Goal: Information Seeking & Learning: Learn about a topic

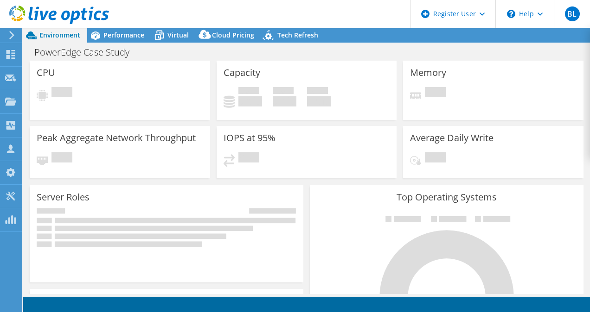
select select "USD"
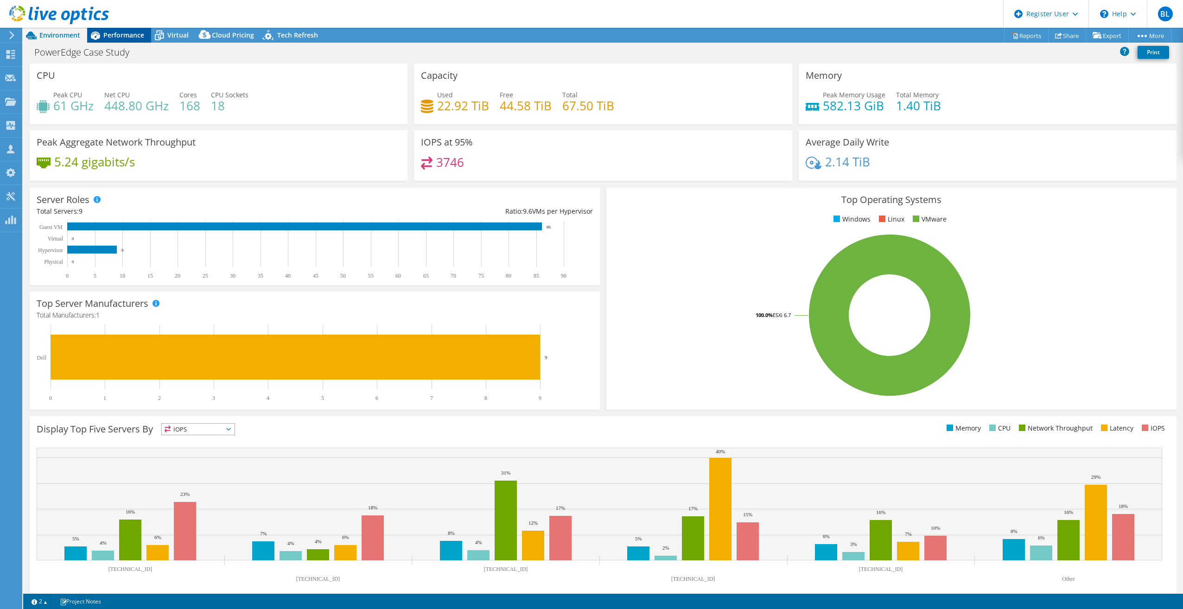
click at [128, 32] on span "Performance" at bounding box center [123, 35] width 41 height 9
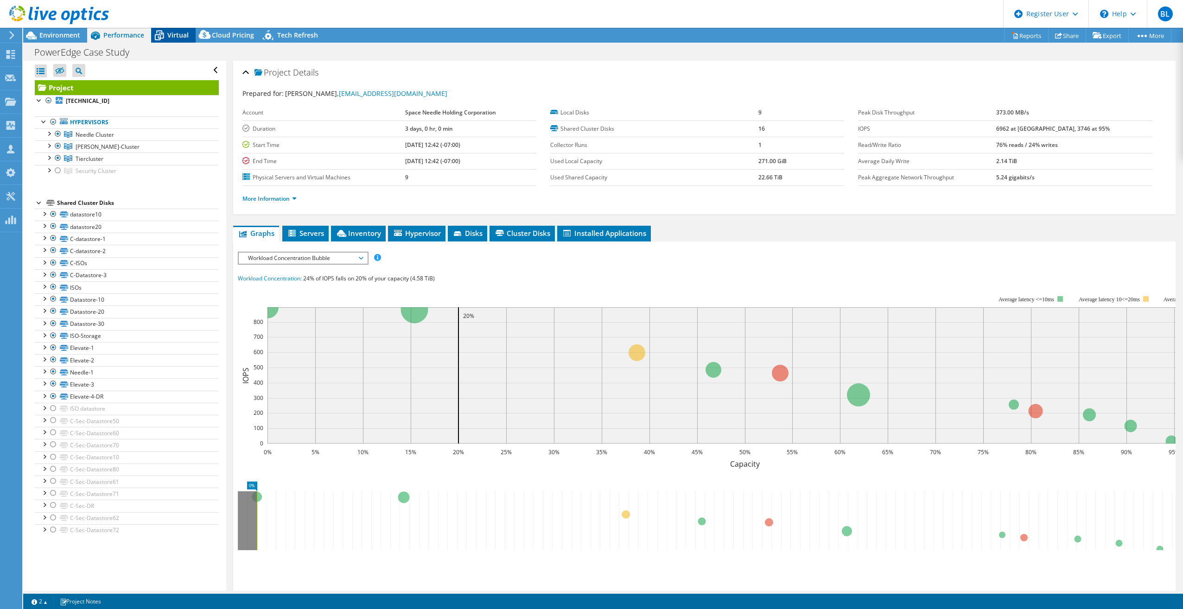
click at [182, 34] on span "Virtual" at bounding box center [177, 35] width 21 height 9
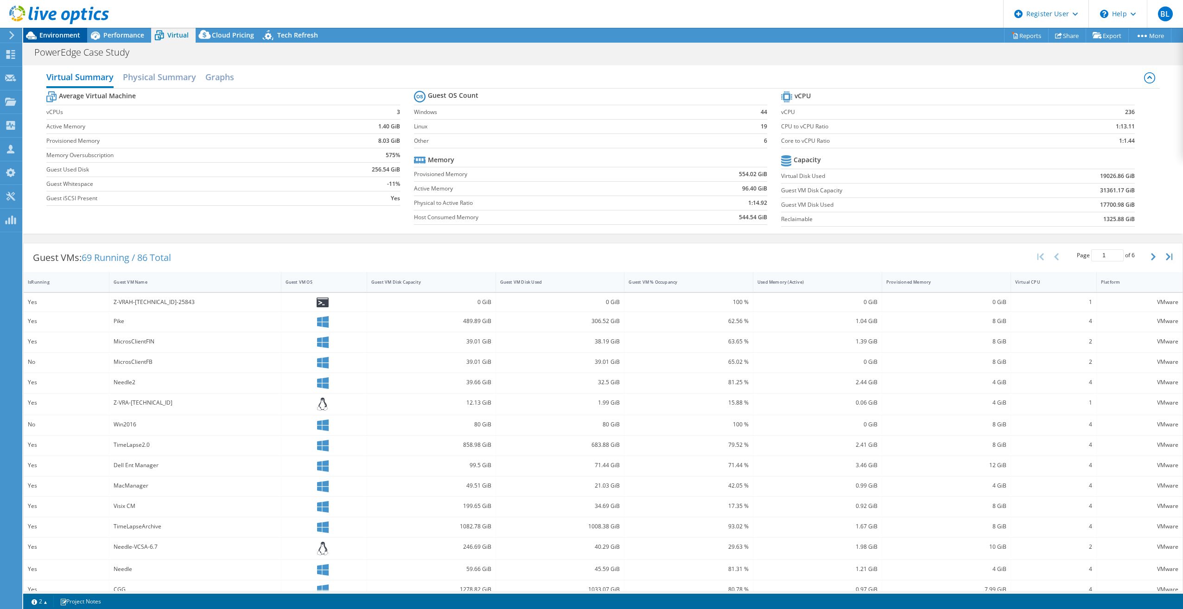
click at [58, 37] on span "Environment" at bounding box center [59, 35] width 41 height 9
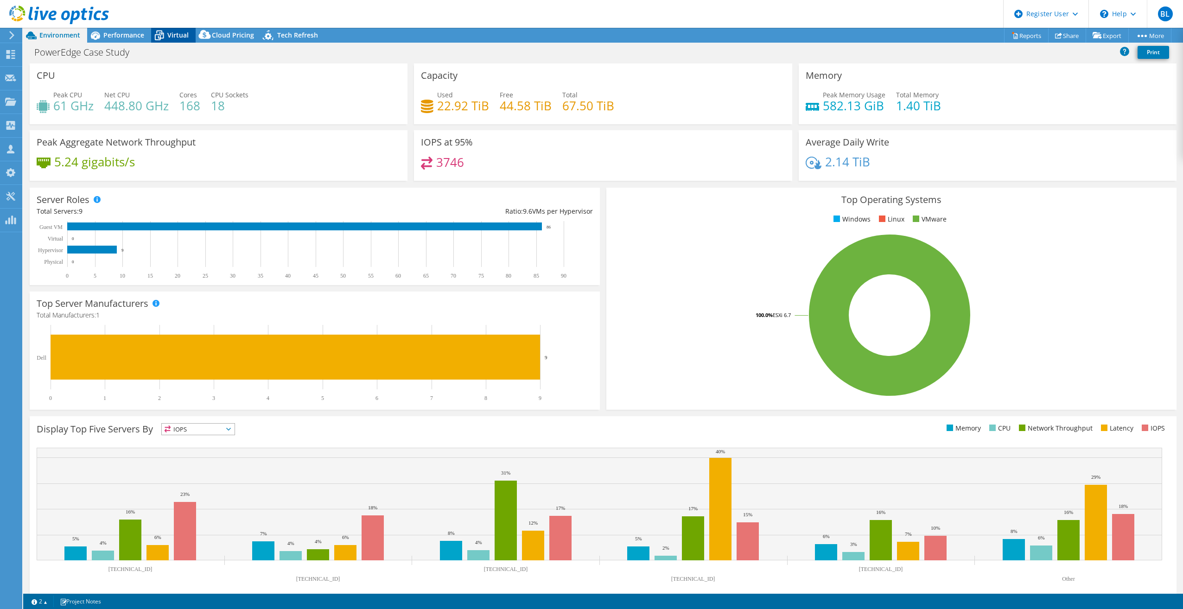
click at [167, 30] on div "Virtual" at bounding box center [173, 35] width 45 height 15
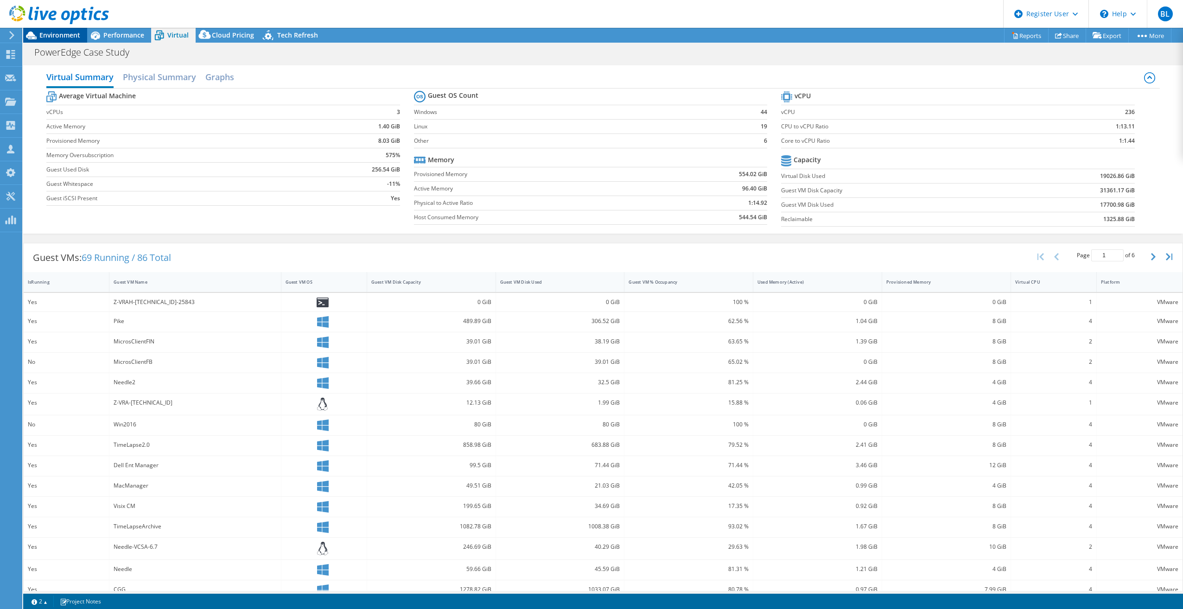
click at [58, 38] on span "Environment" at bounding box center [59, 35] width 41 height 9
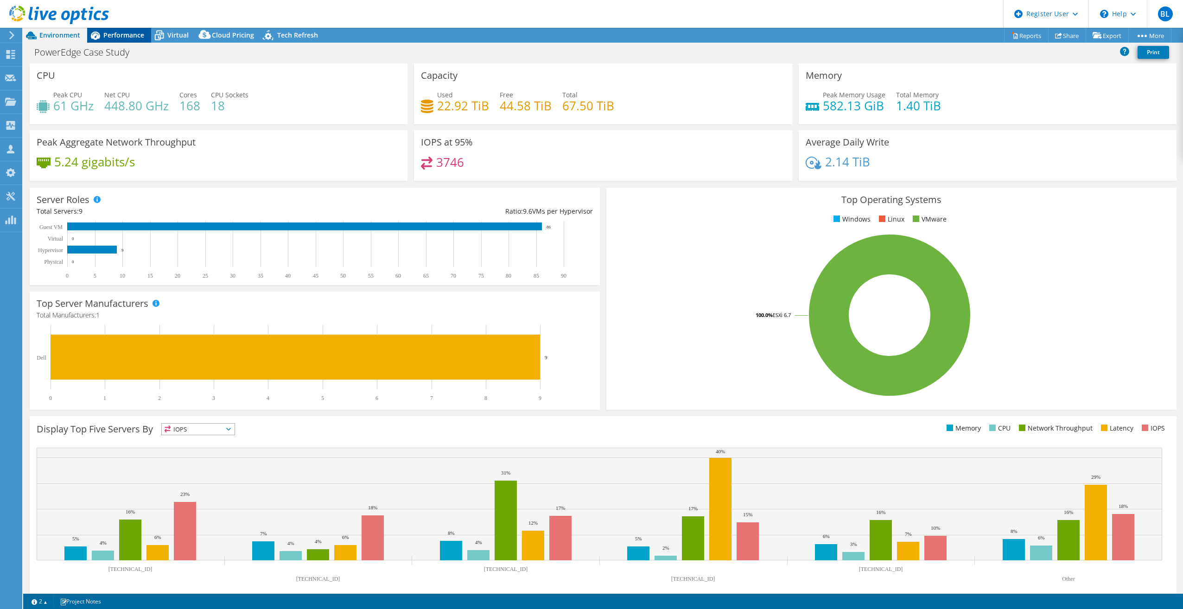
click at [135, 36] on span "Performance" at bounding box center [123, 35] width 41 height 9
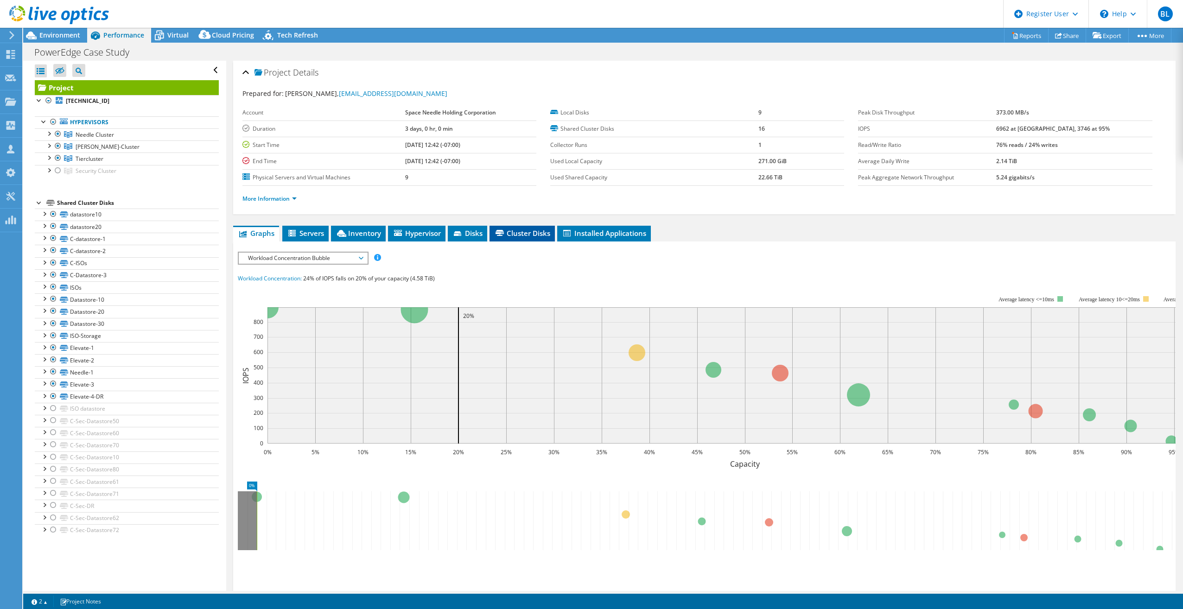
click at [505, 228] on li "Cluster Disks" at bounding box center [522, 234] width 65 height 16
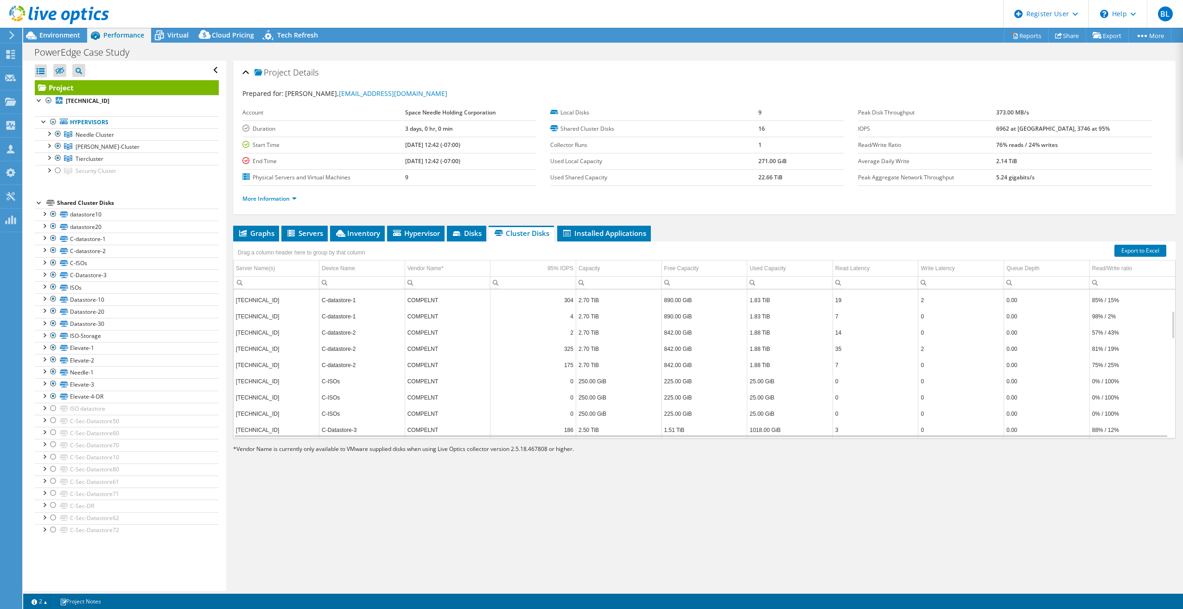
scroll to position [167, 0]
click at [362, 232] on span "Inventory" at bounding box center [357, 233] width 45 height 9
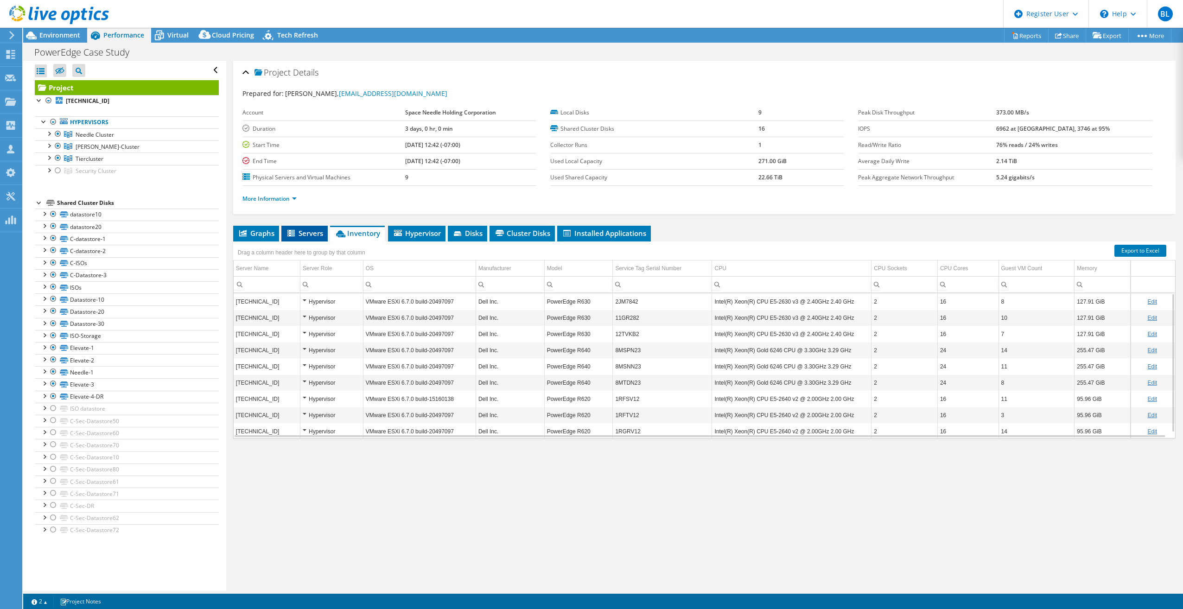
click at [314, 230] on span "Servers" at bounding box center [304, 233] width 37 height 9
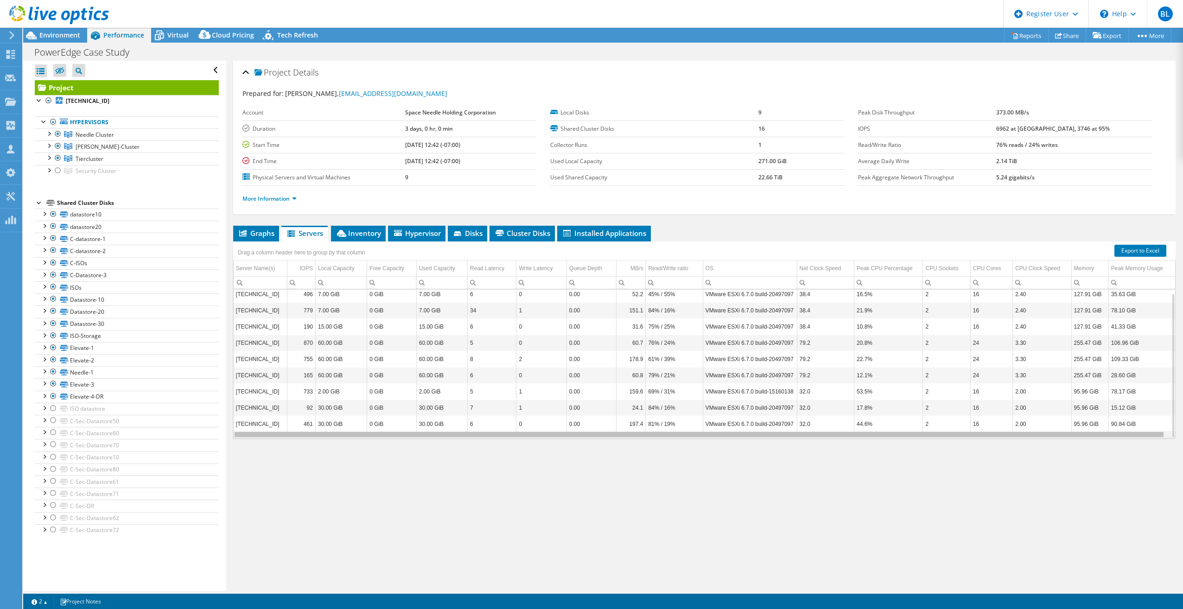
scroll to position [0, 4]
drag, startPoint x: 599, startPoint y: 436, endPoint x: 696, endPoint y: 436, distance: 96.9
click at [589, 312] on body "BL Dell User Bradley Lomax Bradley.Lomax@dell.com Dell My Profile Log Out \n He…" at bounding box center [591, 304] width 1183 height 609
drag, startPoint x: 569, startPoint y: 437, endPoint x: 497, endPoint y: 437, distance: 71.9
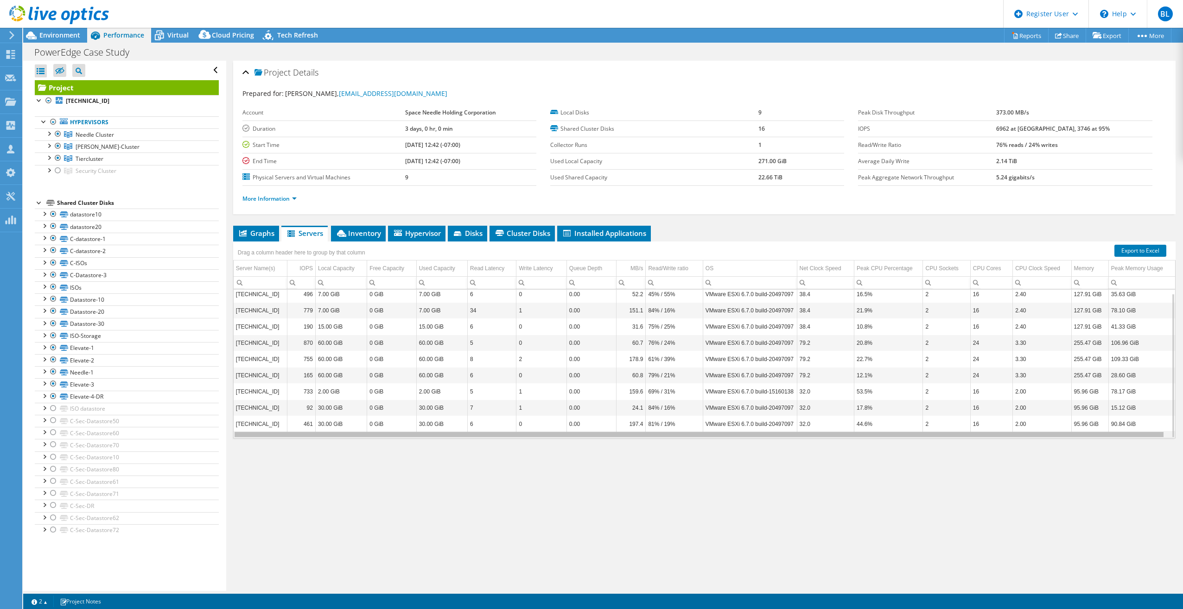
click at [497, 312] on body "BL Dell User Bradley Lomax Bradley.Lomax@dell.com Dell My Profile Log Out \n He…" at bounding box center [591, 304] width 1183 height 609
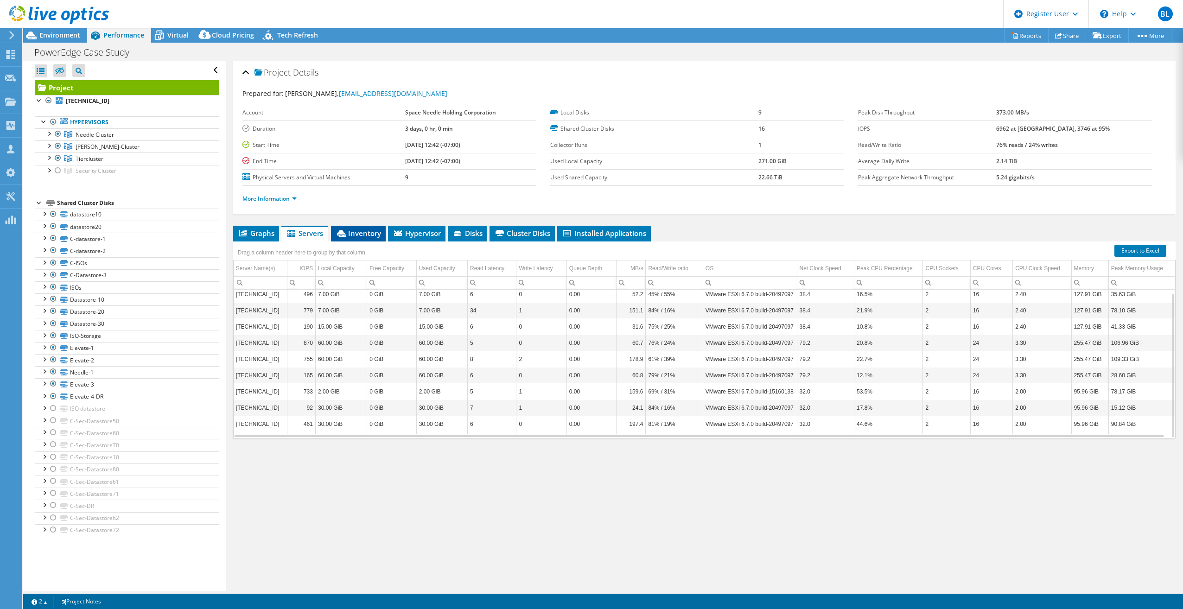
click at [355, 234] on span "Inventory" at bounding box center [358, 233] width 45 height 9
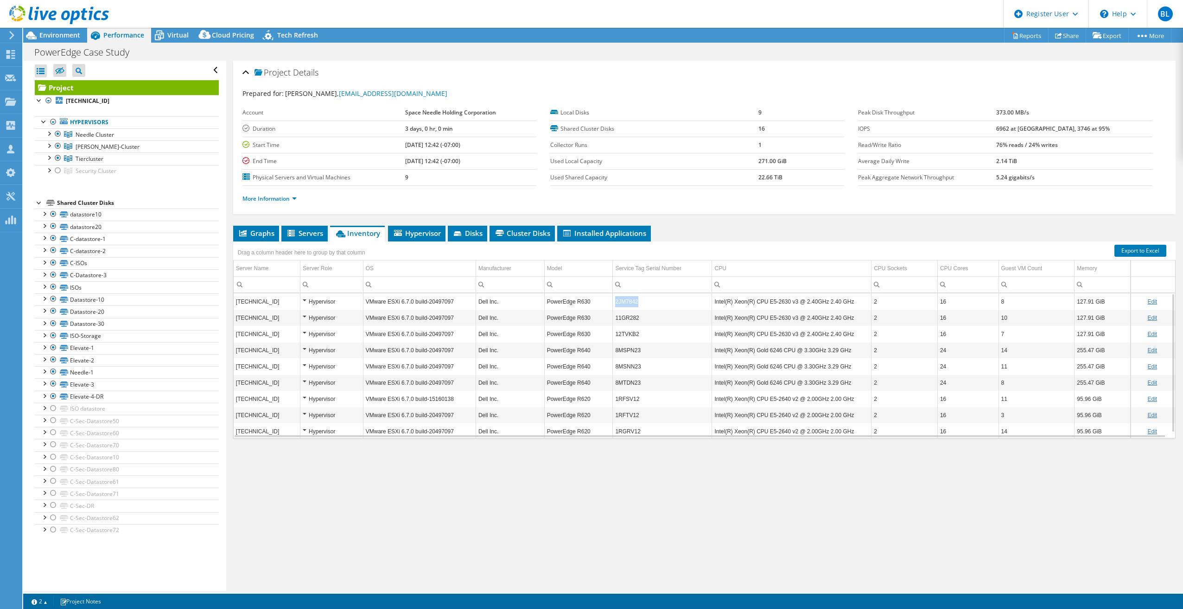
drag, startPoint x: 639, startPoint y: 302, endPoint x: 613, endPoint y: 302, distance: 26.0
click at [589, 302] on td "2JM7842" at bounding box center [662, 301] width 99 height 16
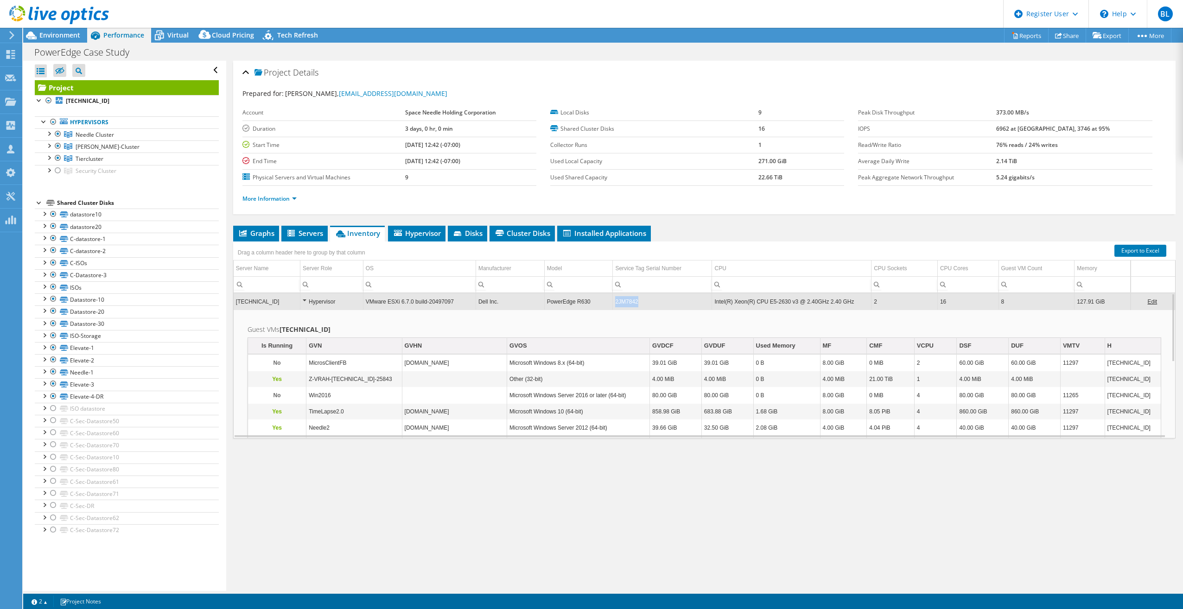
drag, startPoint x: 634, startPoint y: 301, endPoint x: 613, endPoint y: 300, distance: 20.9
click at [589, 300] on td "2JM7842" at bounding box center [662, 301] width 99 height 16
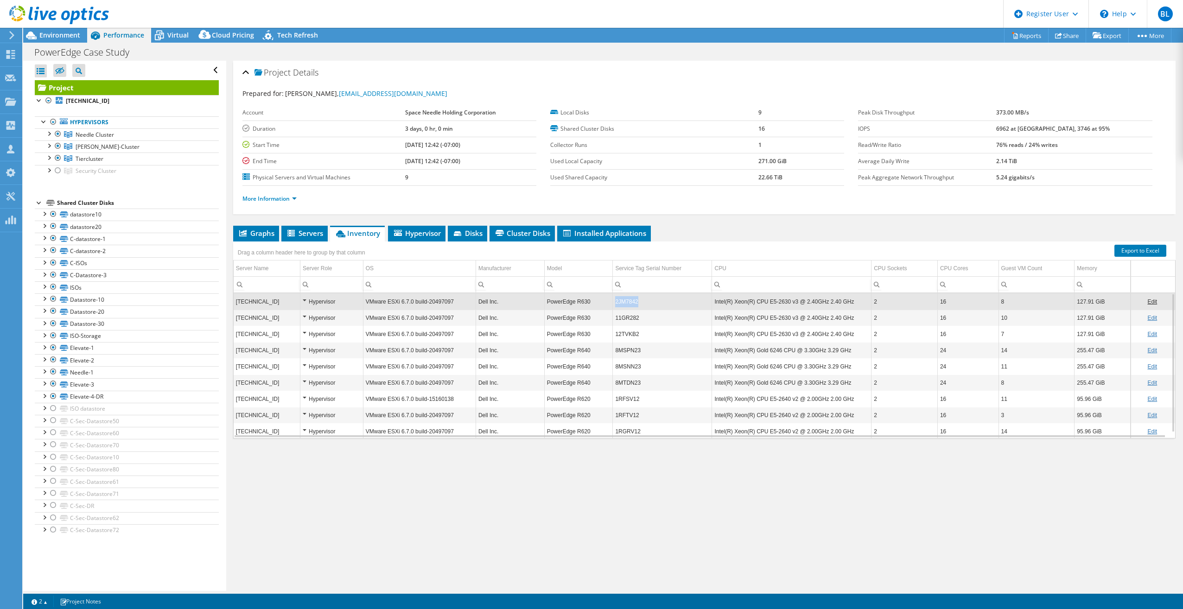
copy tr "2JM7842"
drag, startPoint x: 634, startPoint y: 303, endPoint x: 610, endPoint y: 303, distance: 24.1
click at [589, 303] on tr "10.32.116.12 Hypervisor VMware ESXi 6.7.0 build-20497097 Dell Inc. PowerEdge R6…" at bounding box center [704, 301] width 941 height 16
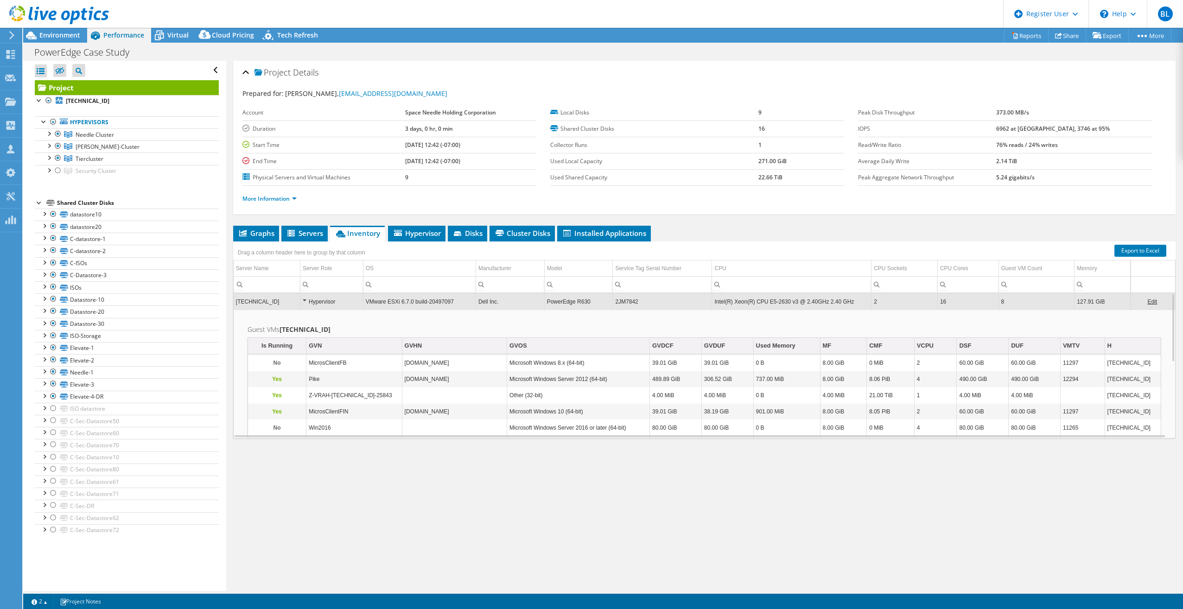
click at [589, 307] on td "2JM7842" at bounding box center [662, 301] width 99 height 16
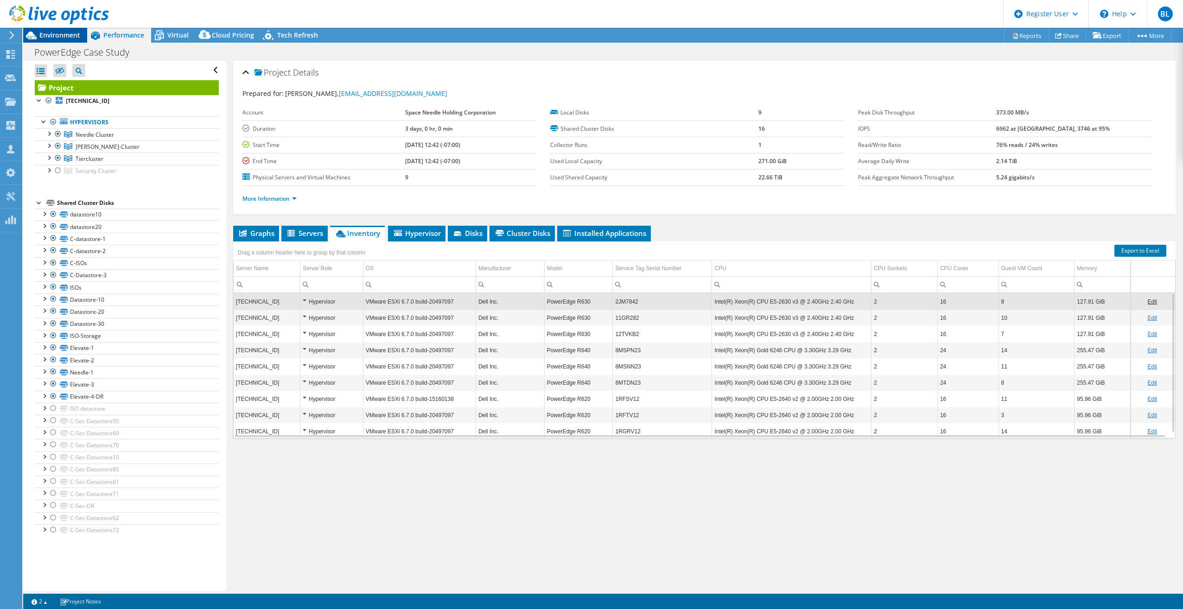
click at [66, 41] on div "Environment" at bounding box center [55, 35] width 64 height 15
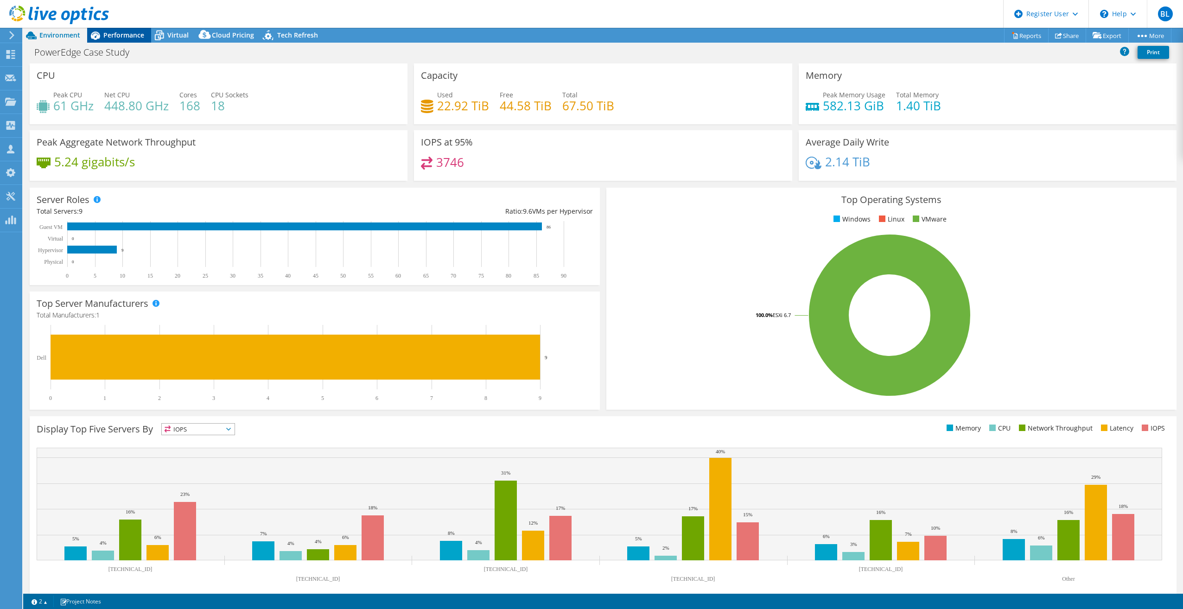
click at [127, 32] on span "Performance" at bounding box center [123, 35] width 41 height 9
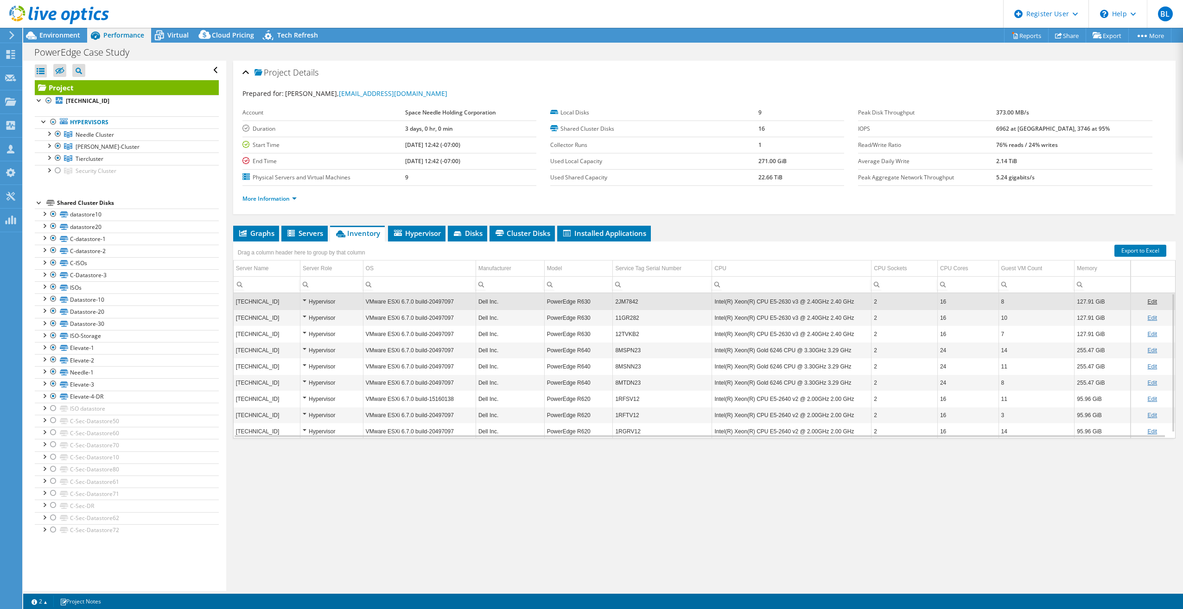
click at [589, 312] on td "Intel(R) Xeon(R) Gold 6246 CPU @ 3.30GHz 3.29 GHz" at bounding box center [791, 350] width 159 height 16
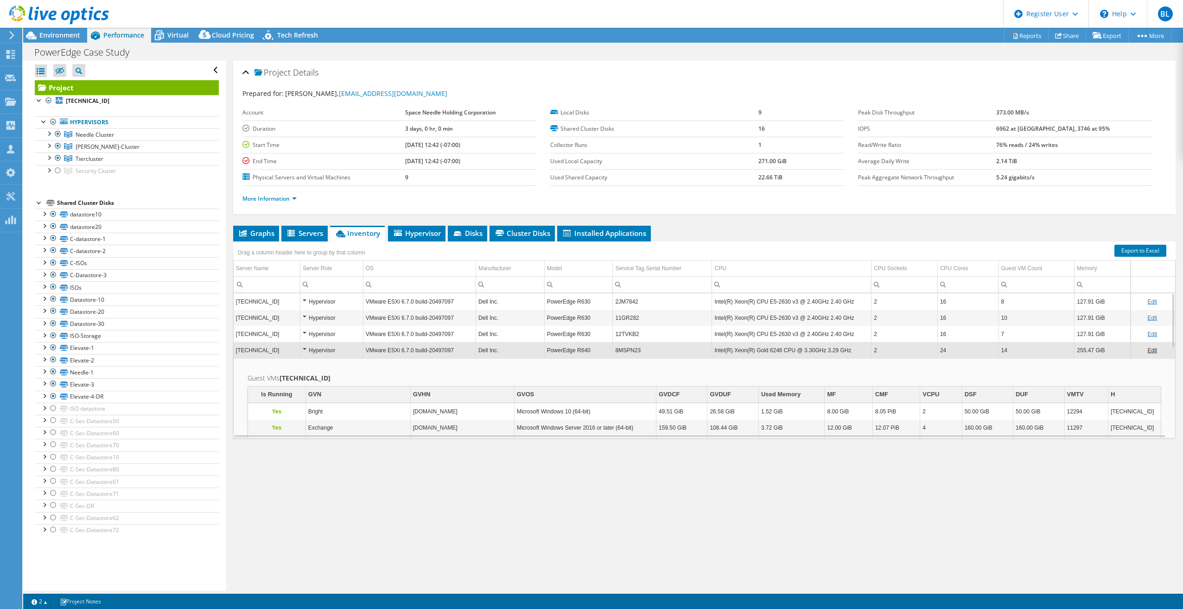
click at [589, 312] on td "Intel(R) Xeon(R) Gold 6246 CPU @ 3.30GHz 3.29 GHz" at bounding box center [791, 350] width 159 height 16
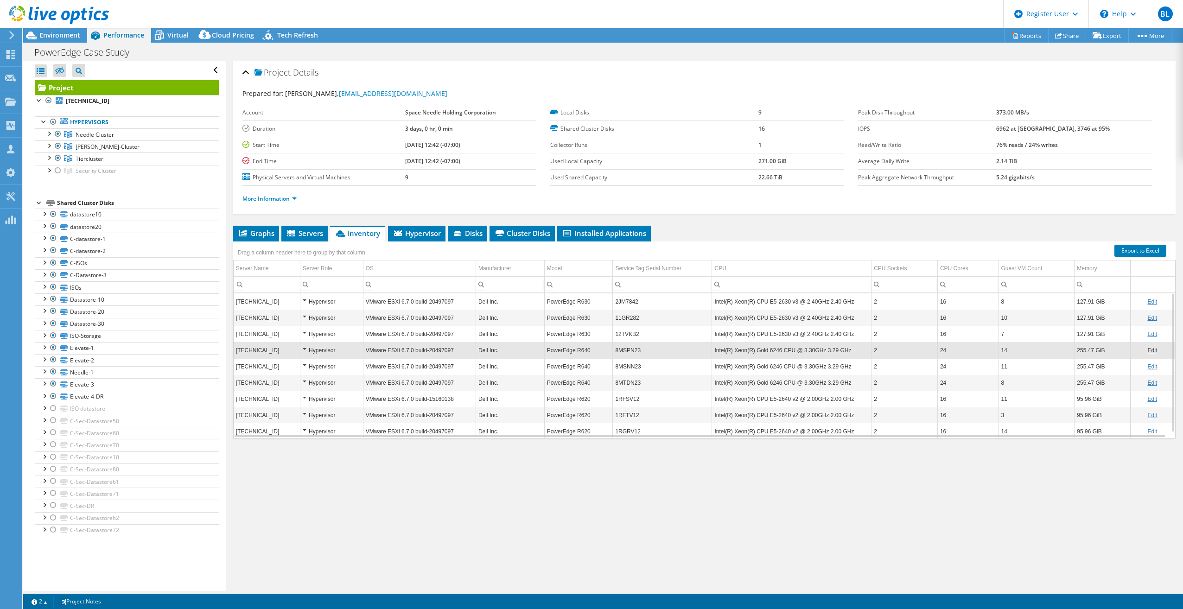
click at [589, 296] on td "Intel(R) Xeon(R) CPU E5-2630 v3 @ 2.40GHz 2.40 GHz" at bounding box center [791, 301] width 159 height 16
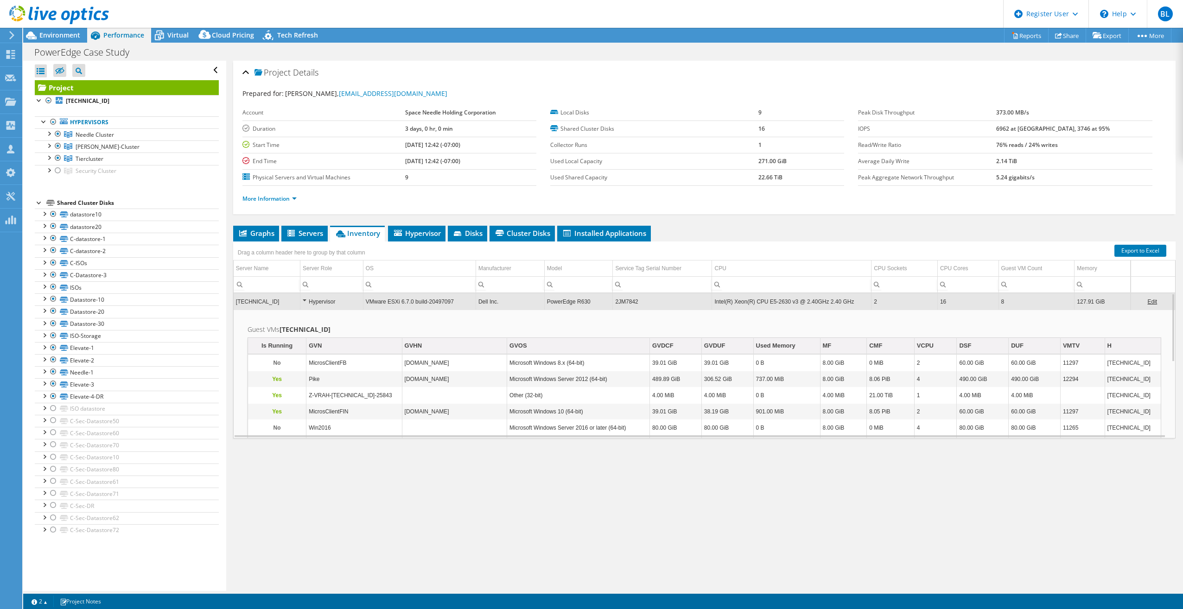
click at [589, 307] on td "Intel(R) Xeon(R) CPU E5-2630 v3 @ 2.40GHz 2.40 GHz" at bounding box center [791, 301] width 159 height 16
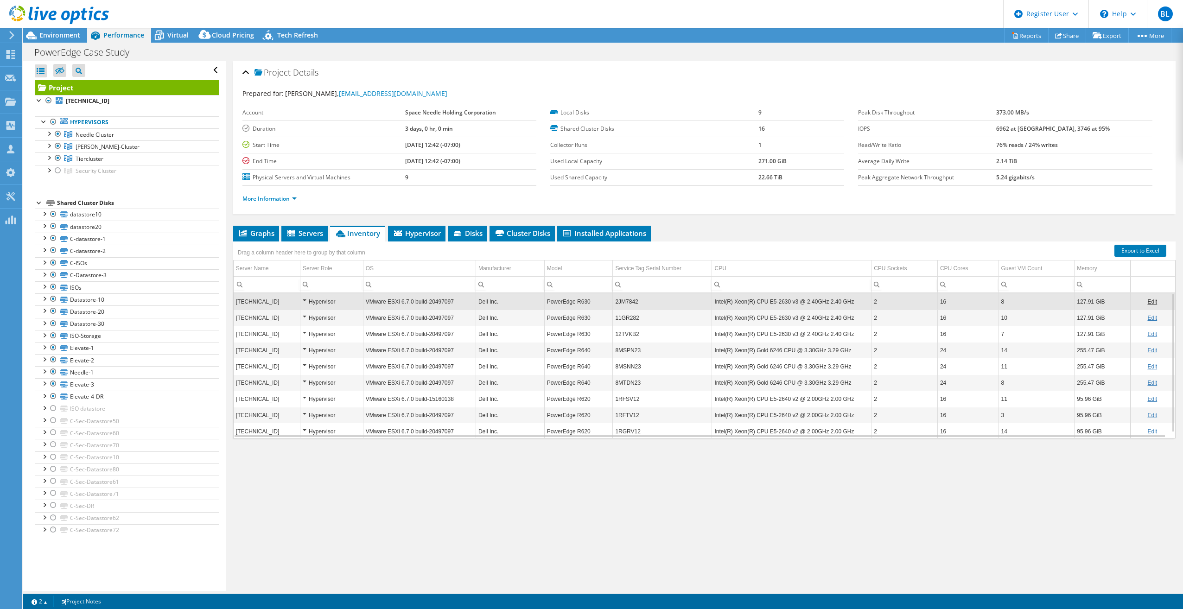
scroll to position [6, 0]
click at [305, 296] on div "Hypervisor" at bounding box center [332, 296] width 58 height 11
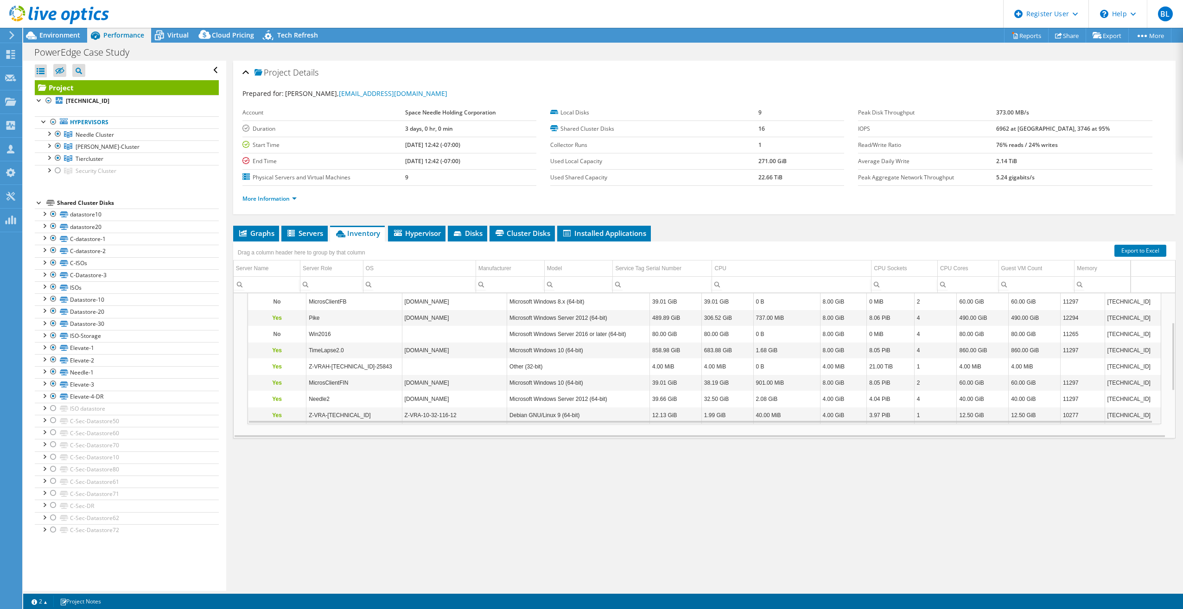
scroll to position [61, 0]
click at [57, 37] on span "Environment" at bounding box center [59, 35] width 41 height 9
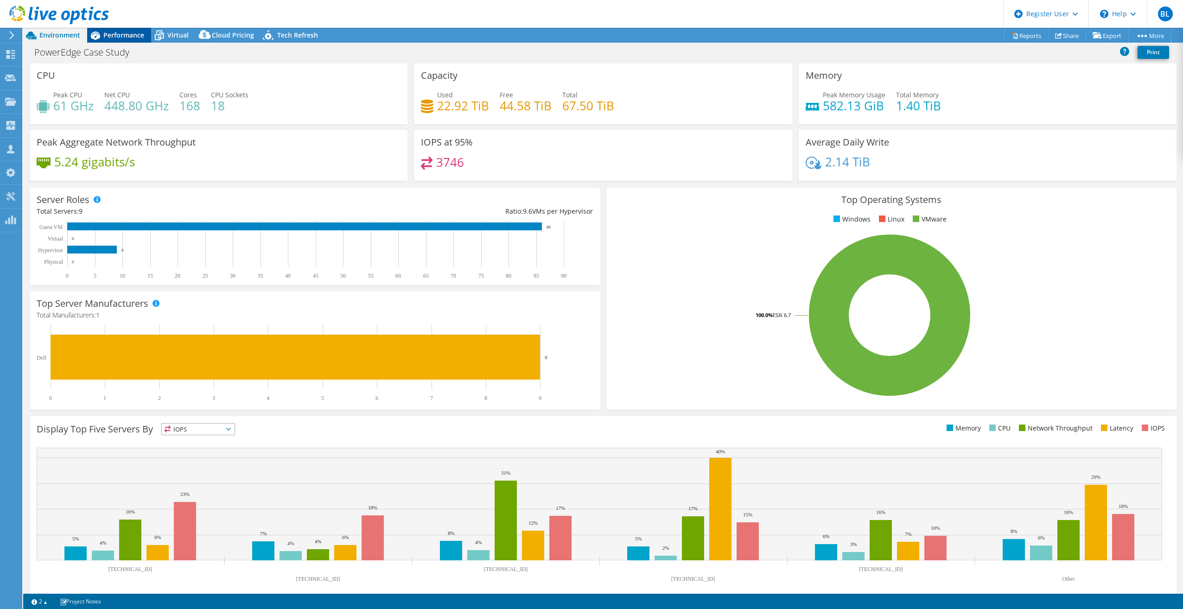
click at [121, 34] on span "Performance" at bounding box center [123, 35] width 41 height 9
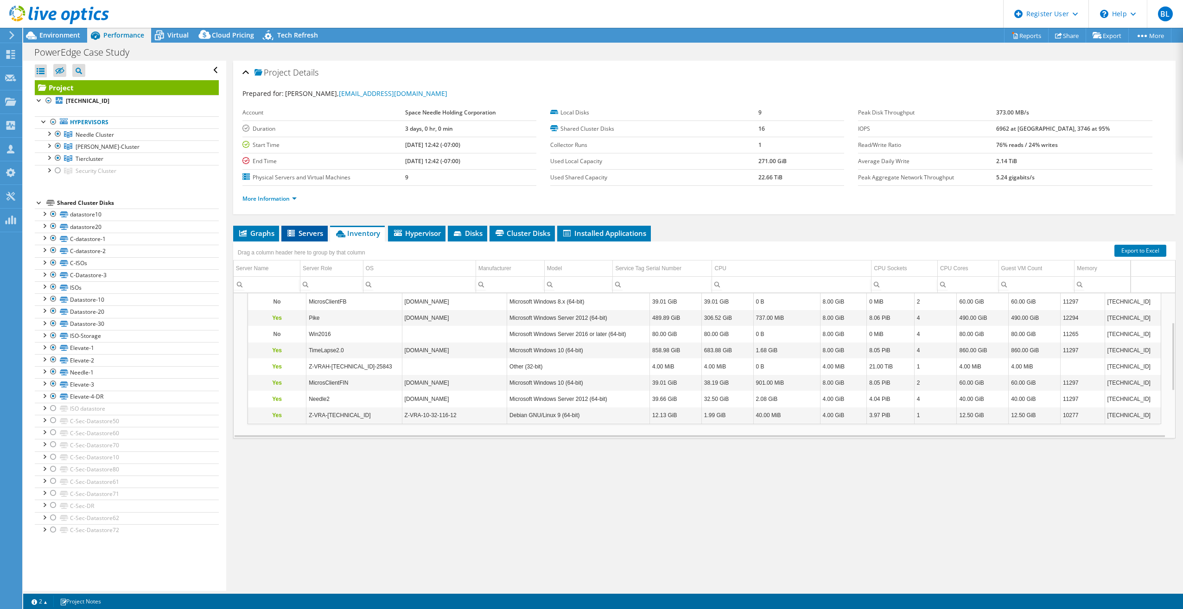
click at [298, 230] on span "Servers" at bounding box center [304, 233] width 37 height 9
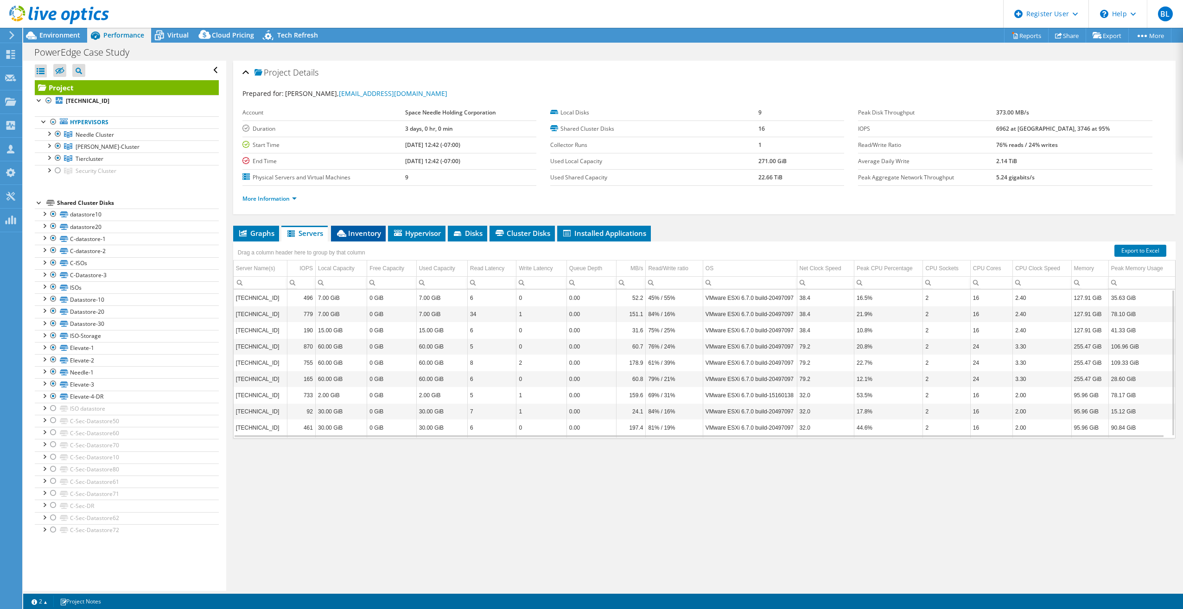
click at [368, 234] on span "Inventory" at bounding box center [358, 233] width 45 height 9
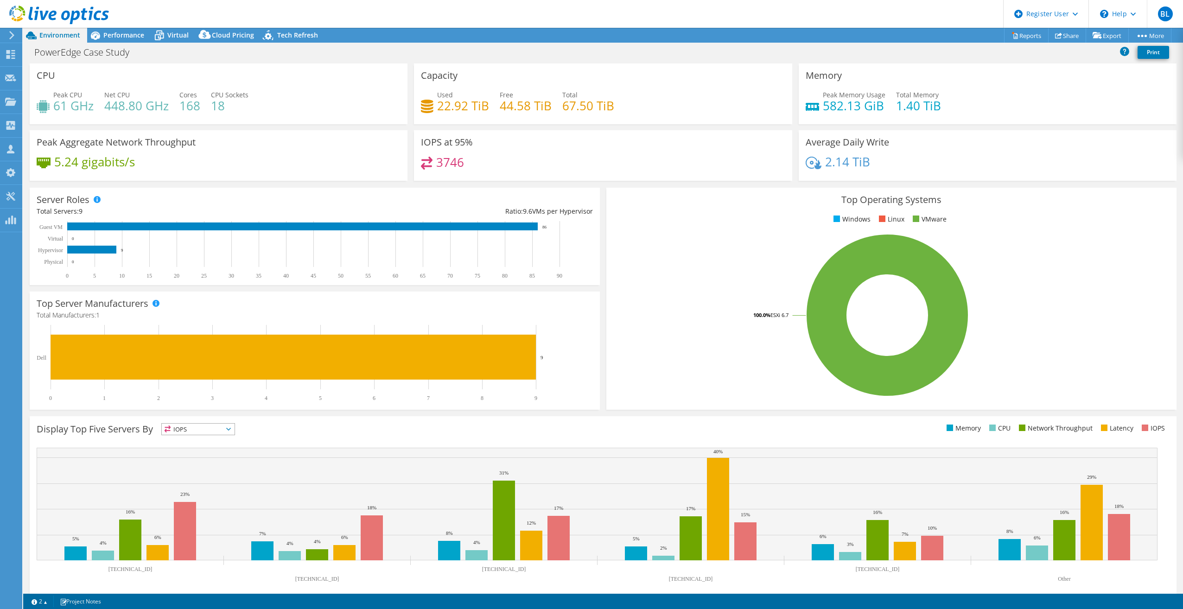
select select "USD"
drag, startPoint x: 131, startPoint y: 31, endPoint x: 127, endPoint y: 37, distance: 7.0
click at [131, 31] on span "Performance" at bounding box center [123, 35] width 41 height 9
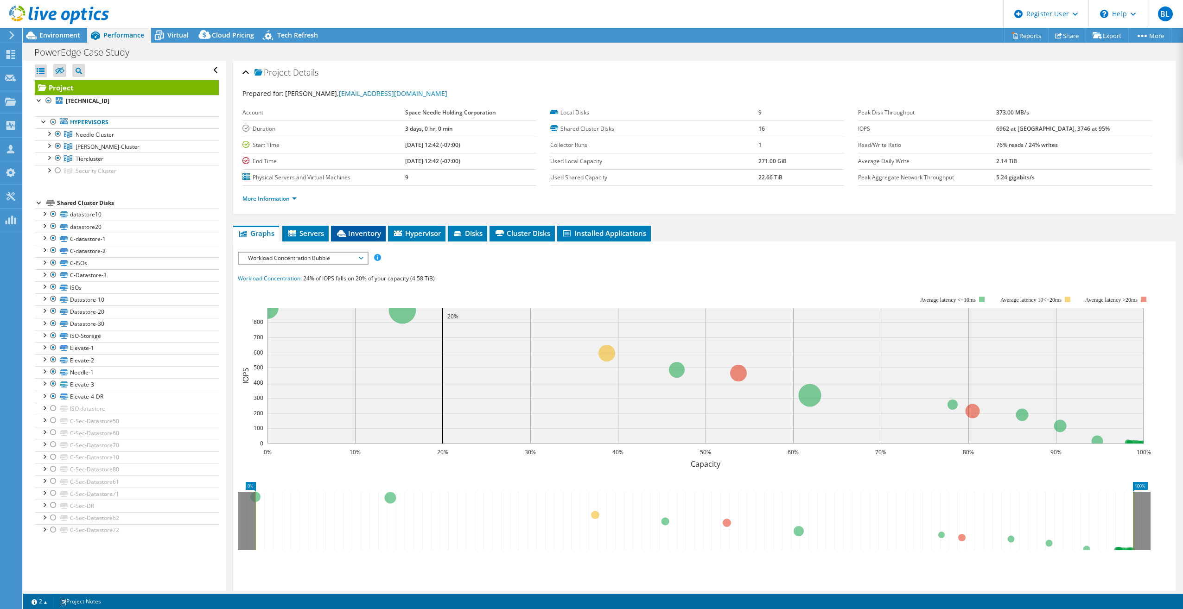
click at [364, 229] on span "Inventory" at bounding box center [358, 233] width 45 height 9
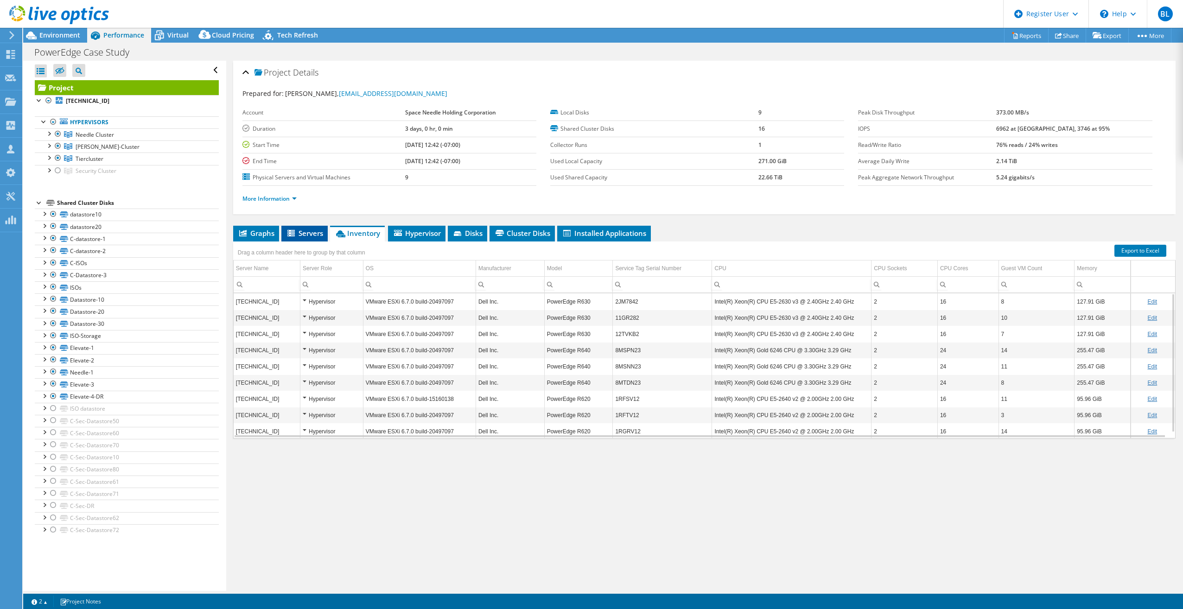
click at [295, 232] on icon at bounding box center [291, 234] width 9 height 8
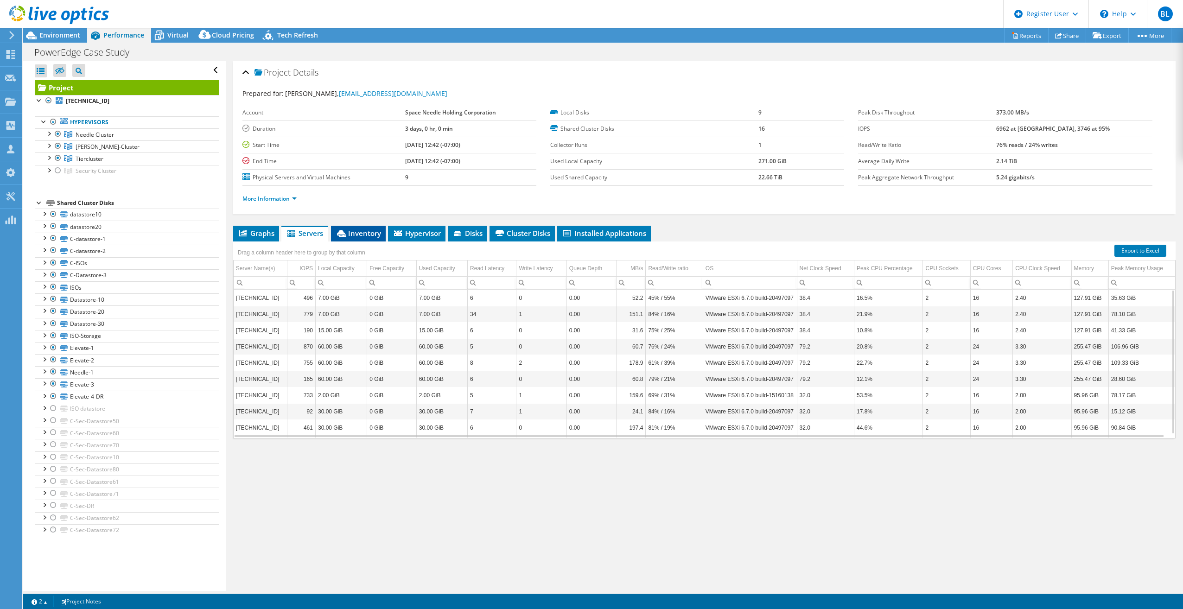
click at [352, 229] on span "Inventory" at bounding box center [358, 233] width 45 height 9
